Goal: Task Accomplishment & Management: Manage account settings

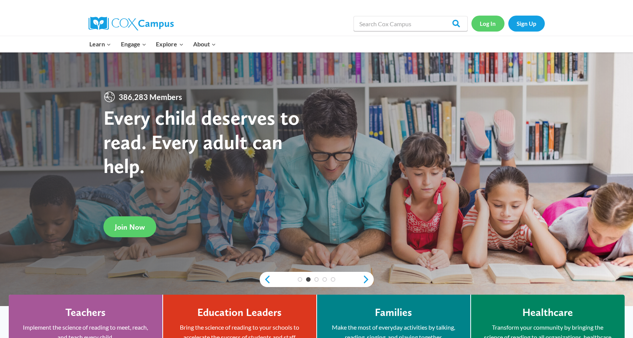
click at [490, 26] on link "Log In" at bounding box center [487, 24] width 33 height 16
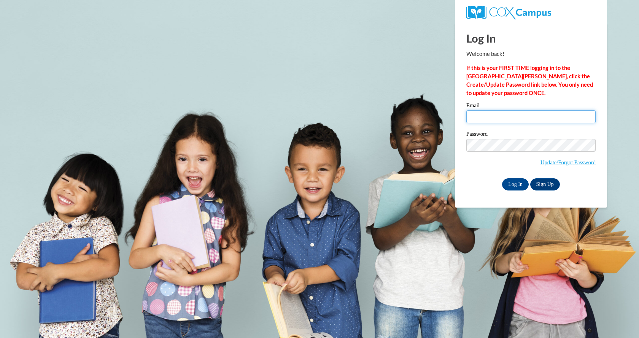
click at [485, 114] on input "Email" at bounding box center [530, 116] width 129 height 13
type input "[PERSON_NAME][EMAIL_ADDRESS][PERSON_NAME][DOMAIN_NAME]"
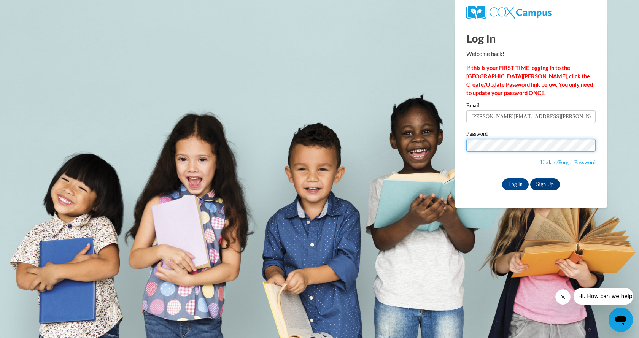
click at [502, 178] on input "Log In" at bounding box center [515, 184] width 27 height 12
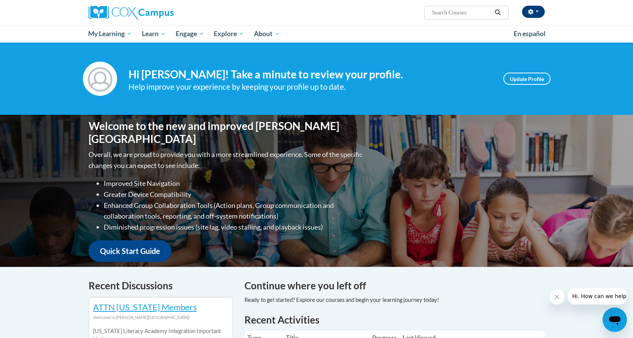
drag, startPoint x: 547, startPoint y: 8, endPoint x: 539, endPoint y: 11, distance: 8.3
click at [545, 8] on div "Mackenzie Kelly (America/New_York UTC-04:00) My Profile Inbox My Transcripts Lo…" at bounding box center [395, 9] width 312 height 19
click at [539, 11] on button "button" at bounding box center [533, 12] width 23 height 12
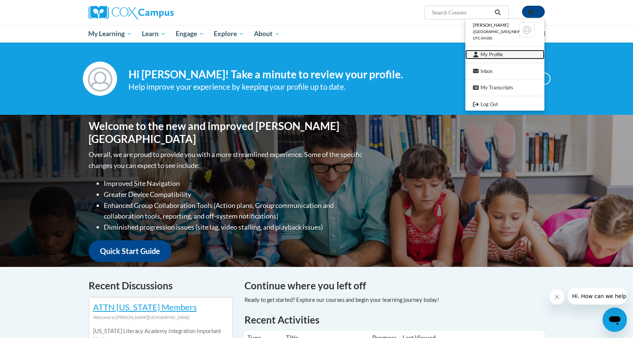
click at [481, 56] on link "My Profile" at bounding box center [504, 55] width 79 height 10
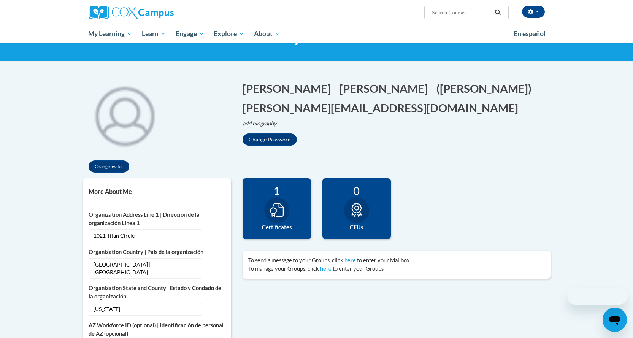
scroll to position [190, 0]
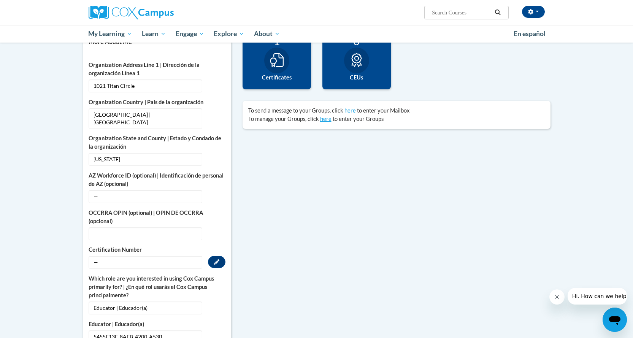
click at [118, 256] on span "—" at bounding box center [146, 262] width 114 height 13
click at [214, 259] on icon "Custom profile fields" at bounding box center [216, 261] width 5 height 5
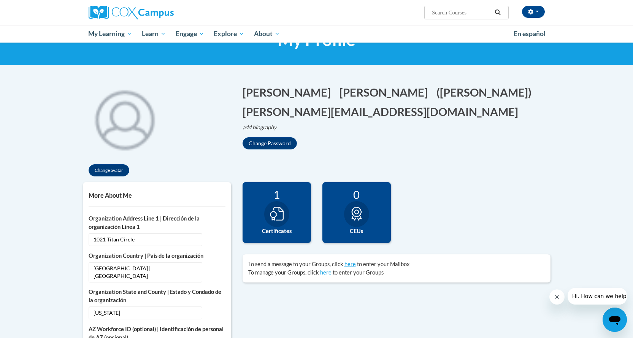
scroll to position [0, 0]
